Goal: Find specific page/section: Find specific page/section

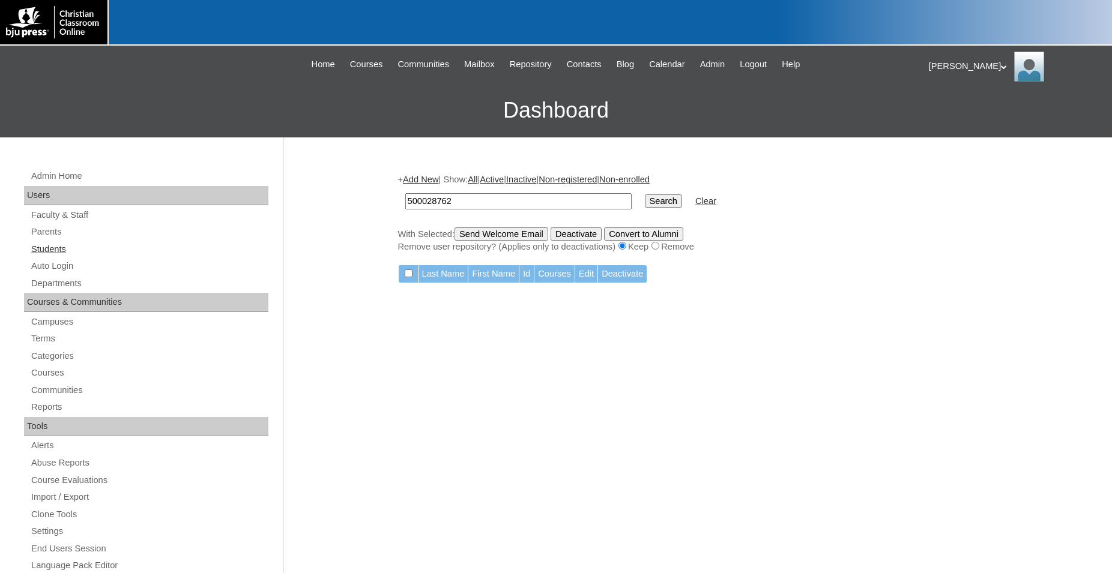
click at [55, 251] on link "Students" at bounding box center [149, 249] width 238 height 15
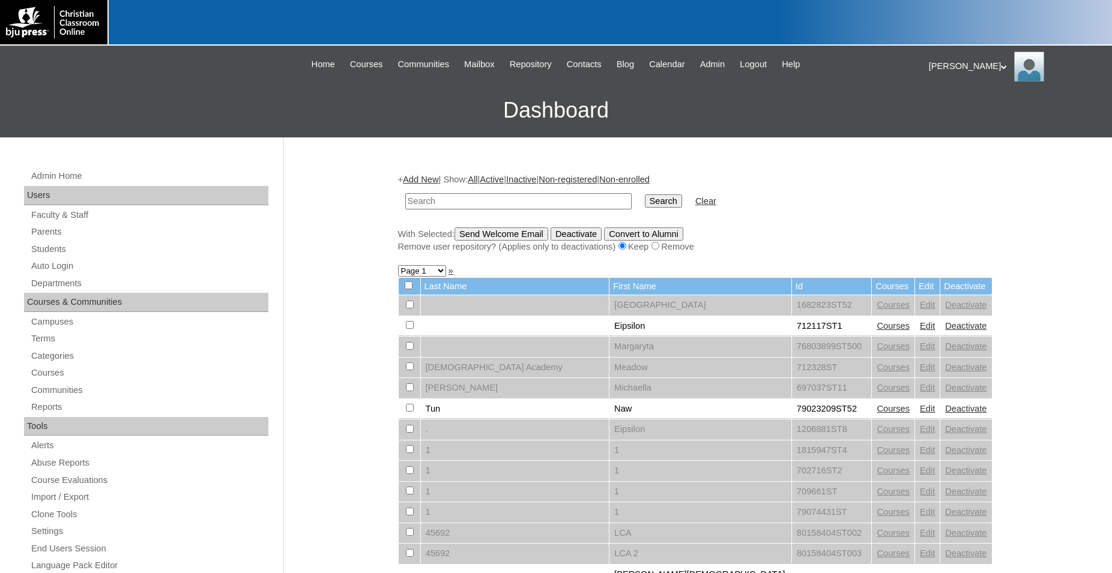
click at [501, 202] on input "text" at bounding box center [518, 201] width 226 height 16
type input "775091"
click at [645, 194] on input "Search" at bounding box center [663, 200] width 37 height 13
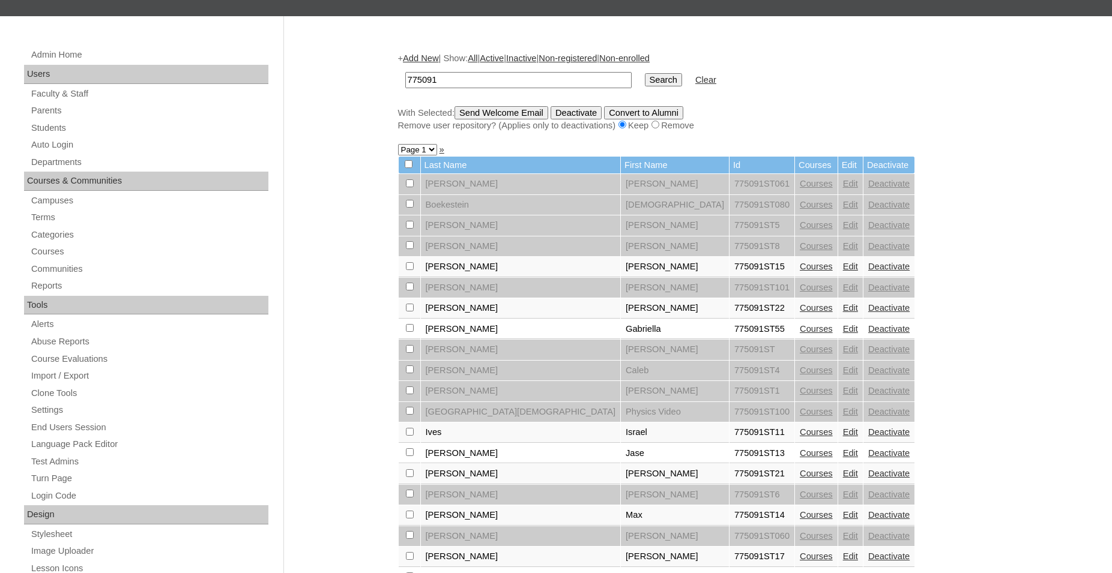
scroll to position [184, 0]
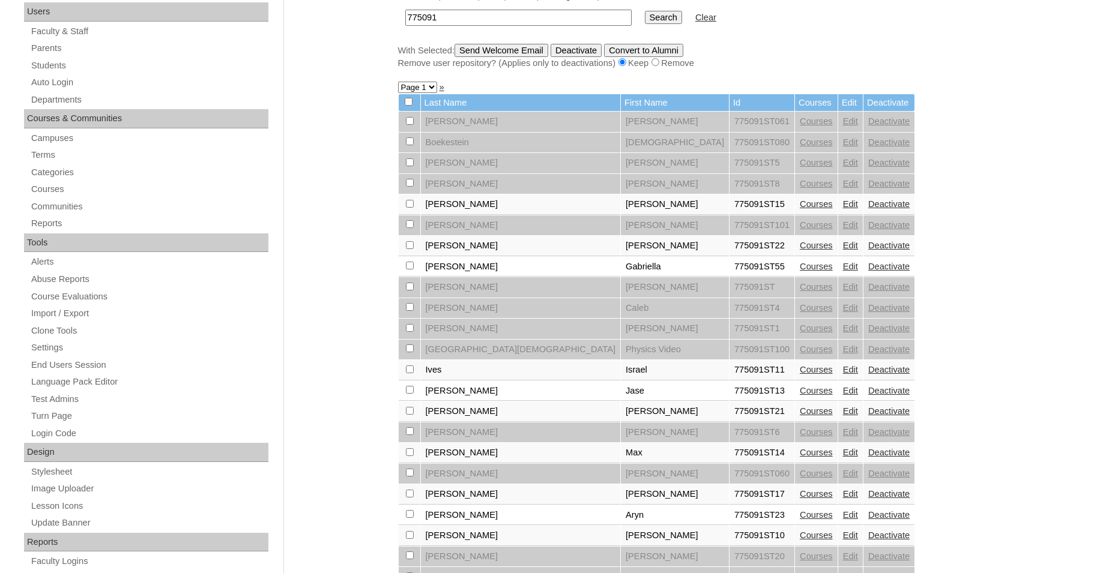
click at [800, 416] on link "Courses" at bounding box center [816, 411] width 33 height 10
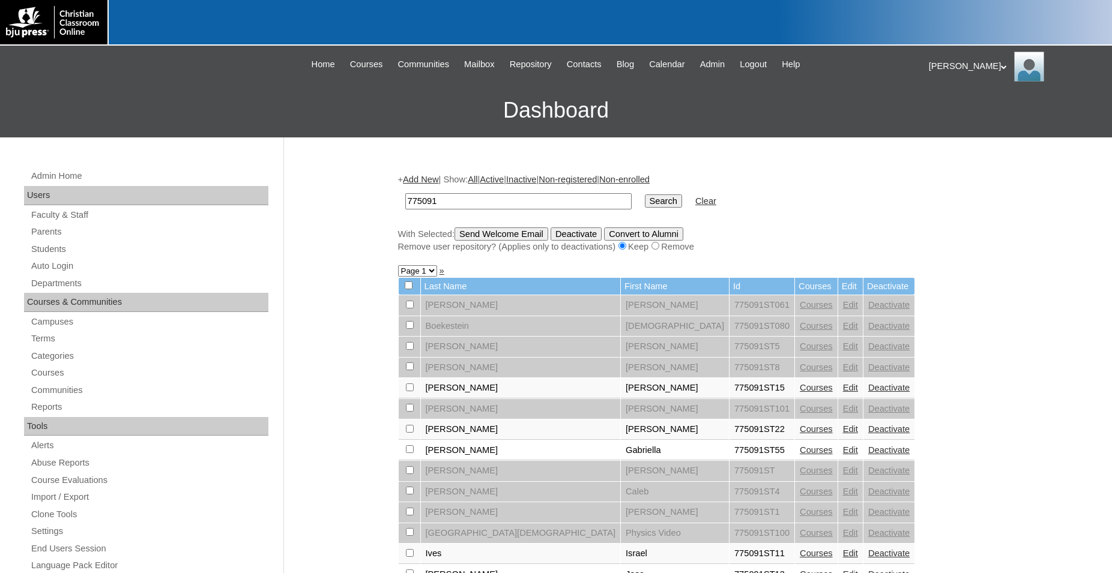
click at [508, 204] on input "775091" at bounding box center [518, 201] width 226 height 16
type input "7"
type input "75277908"
click at [645, 194] on input "Search" at bounding box center [663, 200] width 37 height 13
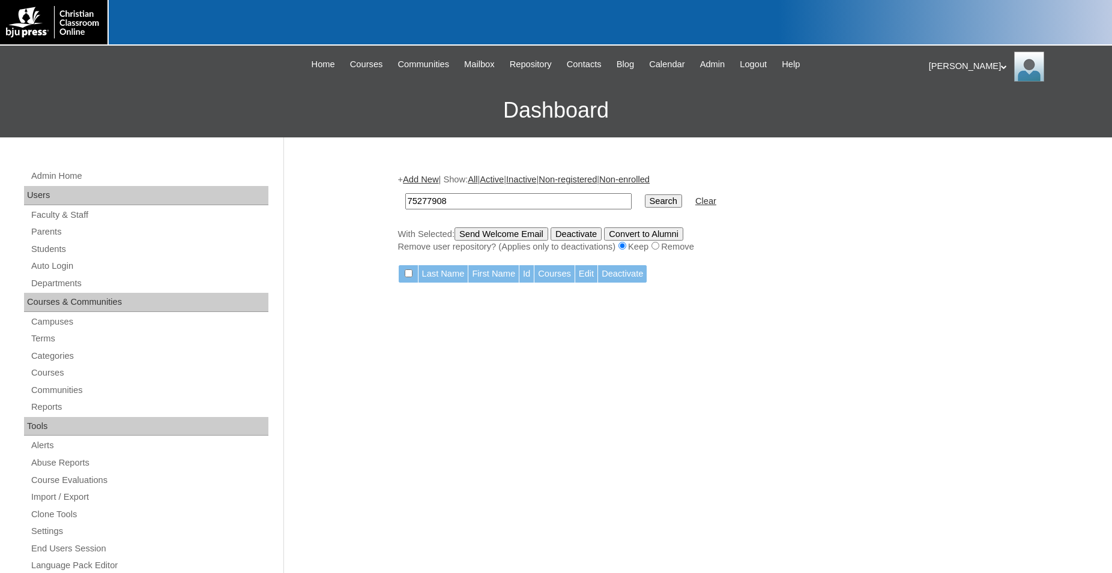
click at [612, 20] on div at bounding box center [556, 23] width 1112 height 46
drag, startPoint x: 474, startPoint y: 205, endPoint x: 303, endPoint y: 199, distance: 171.8
click at [405, 199] on input "75277908" at bounding box center [518, 201] width 226 height 16
paste input "[PERSON_NAME]"
type input "[PERSON_NAME]"
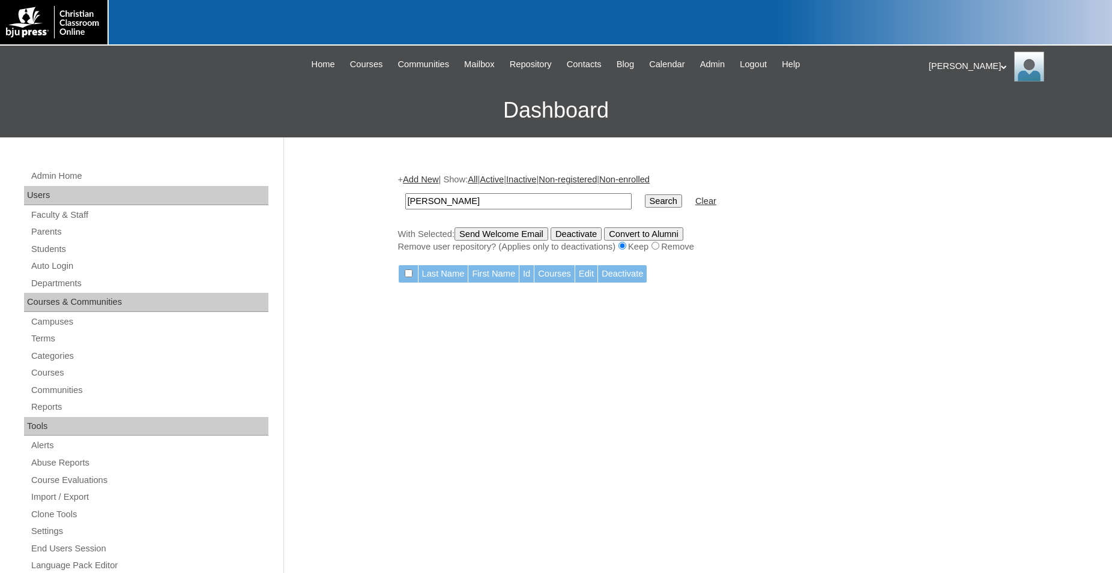
click at [645, 194] on input "Search" at bounding box center [663, 200] width 37 height 13
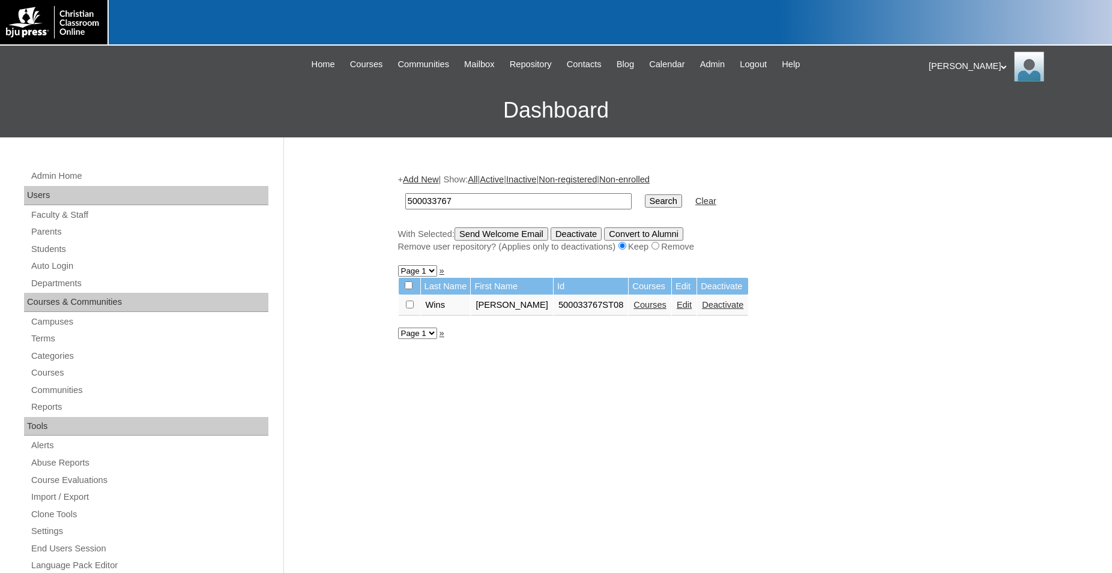
type input "500033767"
click at [645, 194] on input "Search" at bounding box center [663, 200] width 37 height 13
